Goal: Information Seeking & Learning: Find specific fact

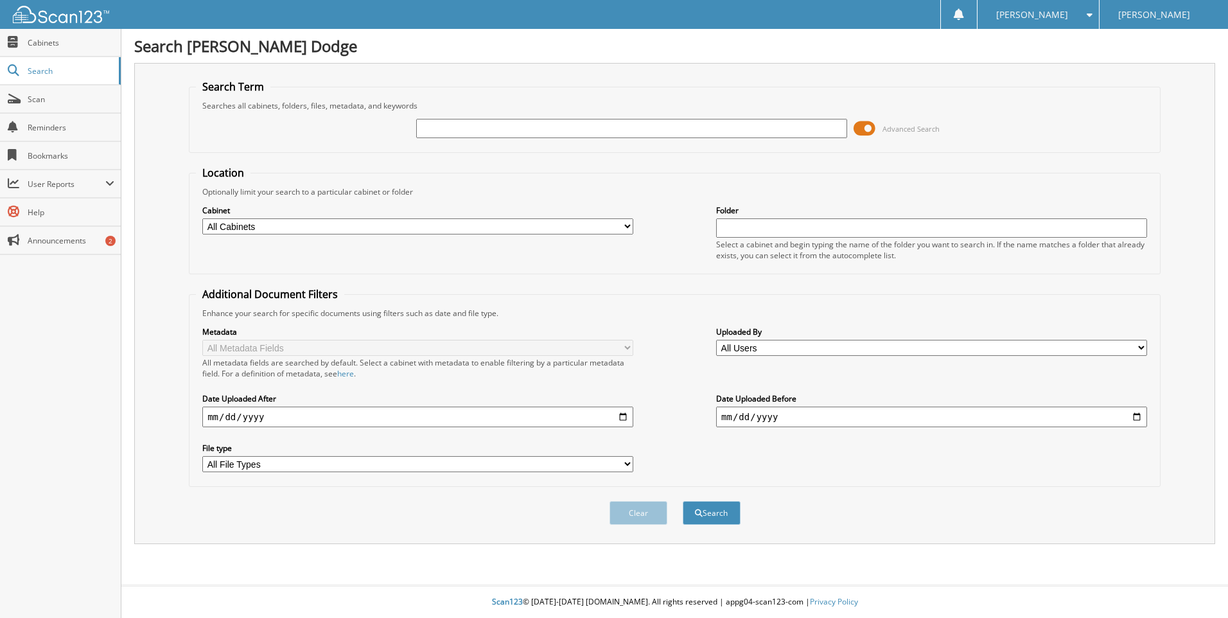
click at [490, 130] on input "text" at bounding box center [631, 128] width 431 height 19
click at [570, 83] on fieldset "Search Term Searches all cabinets, folders, files, metadata, and keywords Advan…" at bounding box center [675, 116] width 972 height 73
click at [516, 128] on input "text" at bounding box center [631, 128] width 431 height 19
click at [506, 106] on div "Searches all cabinets, folders, files, metadata, and keywords" at bounding box center [675, 105] width 958 height 11
click at [496, 130] on input "text" at bounding box center [631, 128] width 431 height 19
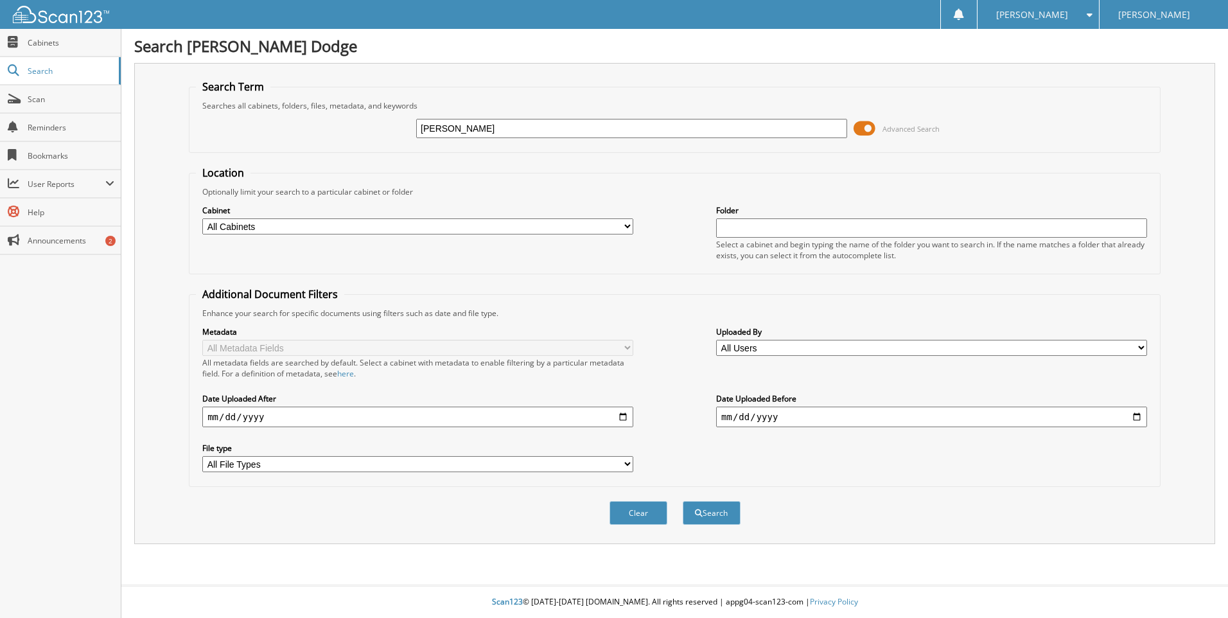
type input "[PERSON_NAME]"
click at [604, 229] on select "All Cabinets ACCOUNTS PAYABLE ARCHIVED CAR DEALS ARCHIVED SERVICE RO AUTOMATE S…" at bounding box center [417, 226] width 431 height 16
select select "3769"
click at [202, 218] on select "All Cabinets ACCOUNTS PAYABLE ARCHIVED CAR DEALS ARCHIVED SERVICE RO AUTOMATE S…" at bounding box center [417, 226] width 431 height 16
click at [709, 509] on button "Search" at bounding box center [712, 513] width 58 height 24
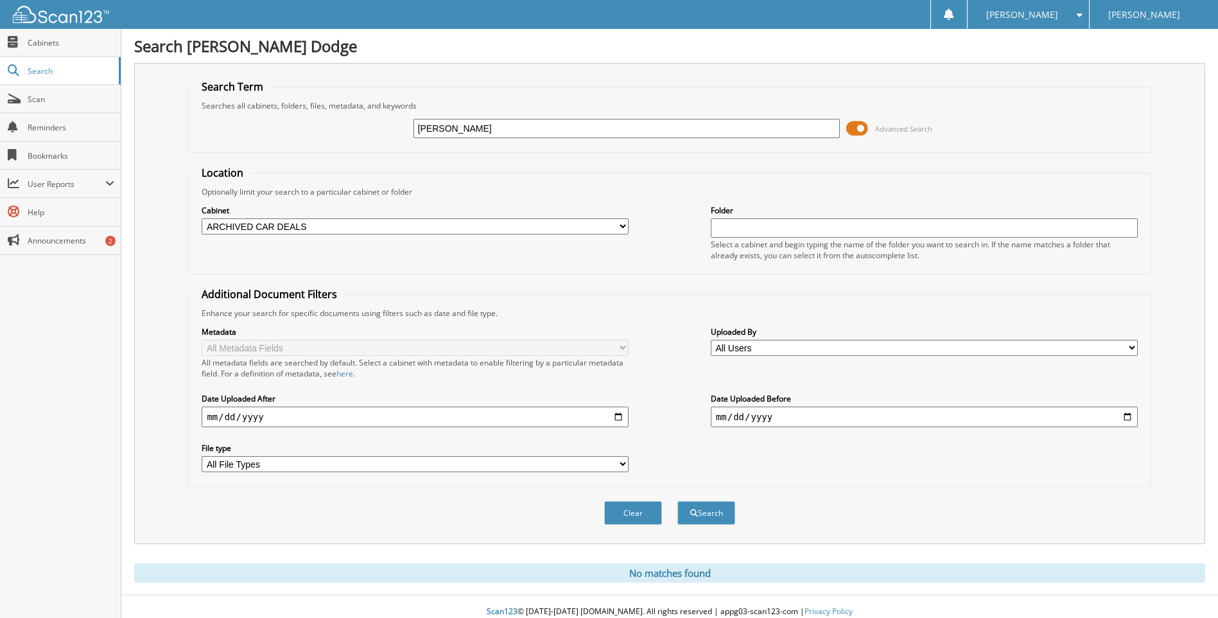
click at [467, 421] on input "date" at bounding box center [415, 417] width 427 height 21
click at [617, 415] on input "date" at bounding box center [415, 417] width 427 height 21
type input "[DATE]"
click at [462, 471] on select "All File Types PDF TXT WEBP" at bounding box center [415, 464] width 427 height 16
click at [665, 460] on div "Metadata All Metadata Fields All metadata fields are searched by default. Selec…" at bounding box center [669, 399] width 949 height 161
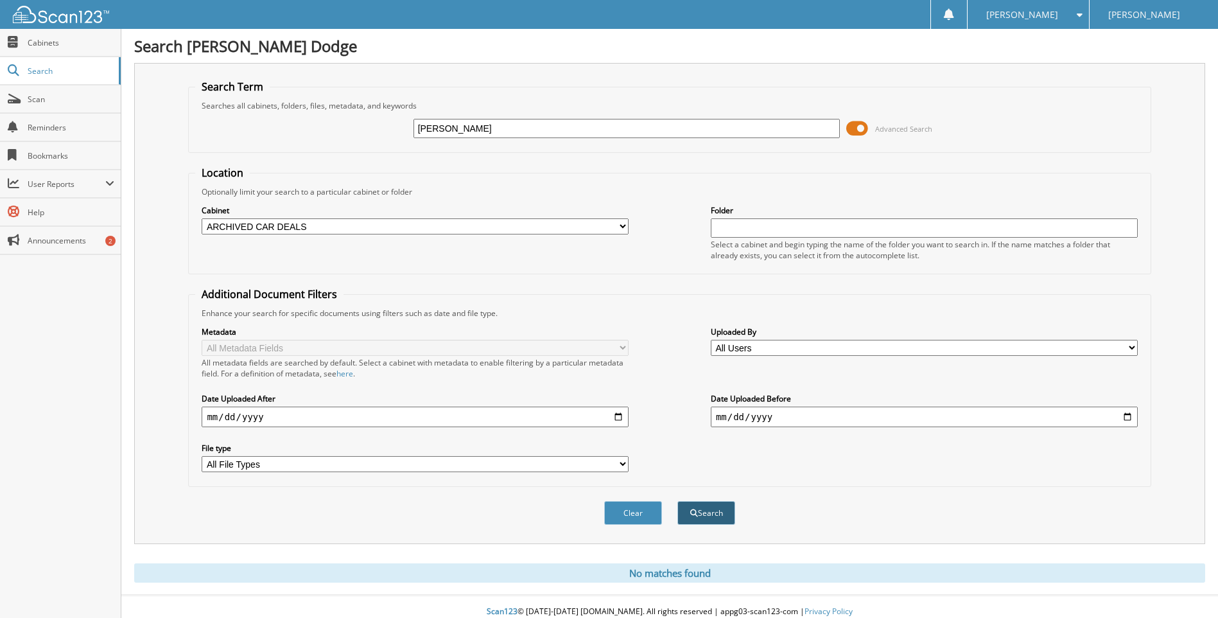
click at [706, 513] on button "Search" at bounding box center [707, 513] width 58 height 24
